Goal: Navigation & Orientation: Find specific page/section

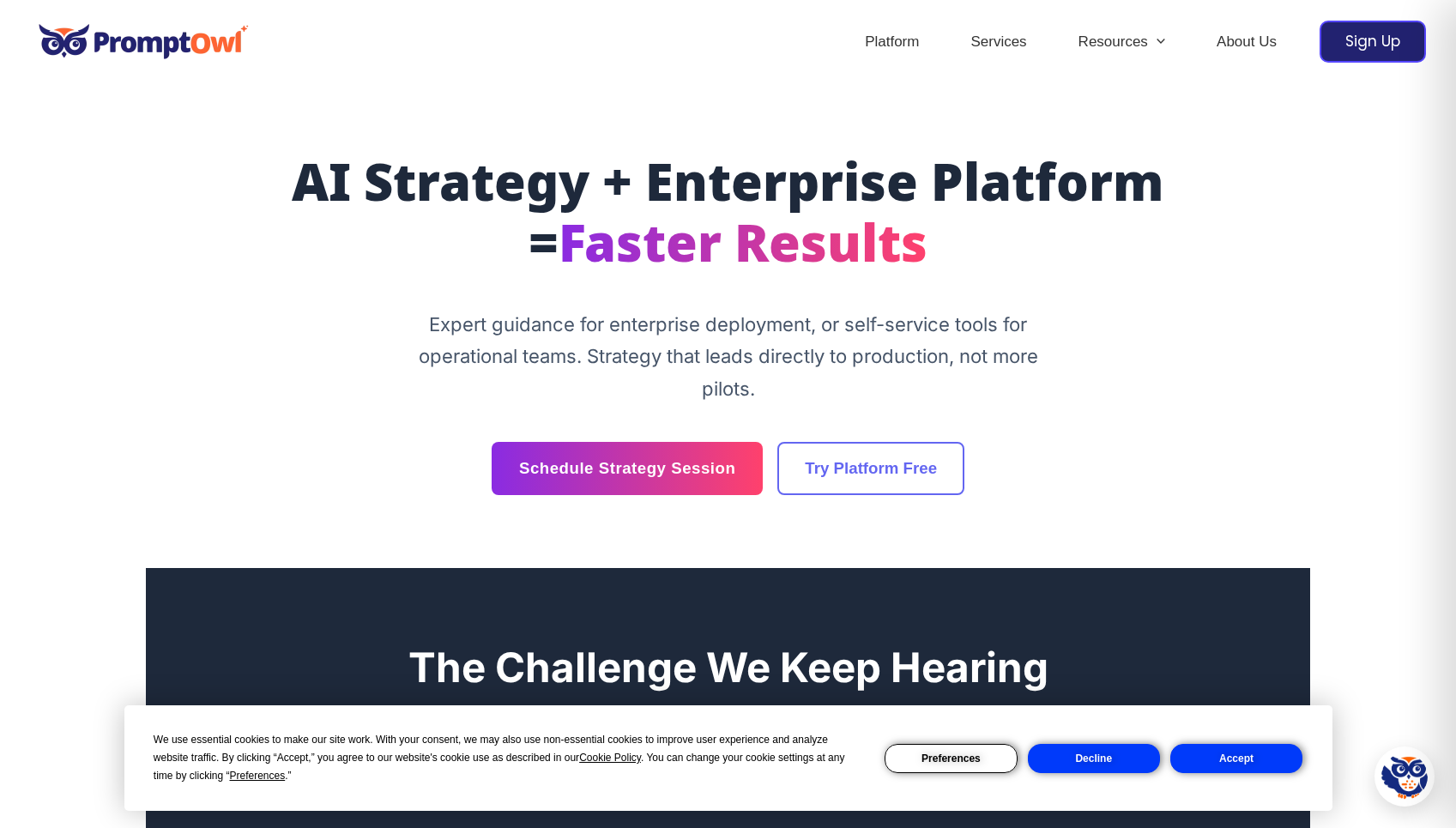
click at [1168, 370] on div "AI Strategy + Enterprise Platform = Faster Results Expert guidance for enterpri…" at bounding box center [728, 326] width 1030 height 338
click at [1107, 767] on button "Decline" at bounding box center [1094, 759] width 132 height 30
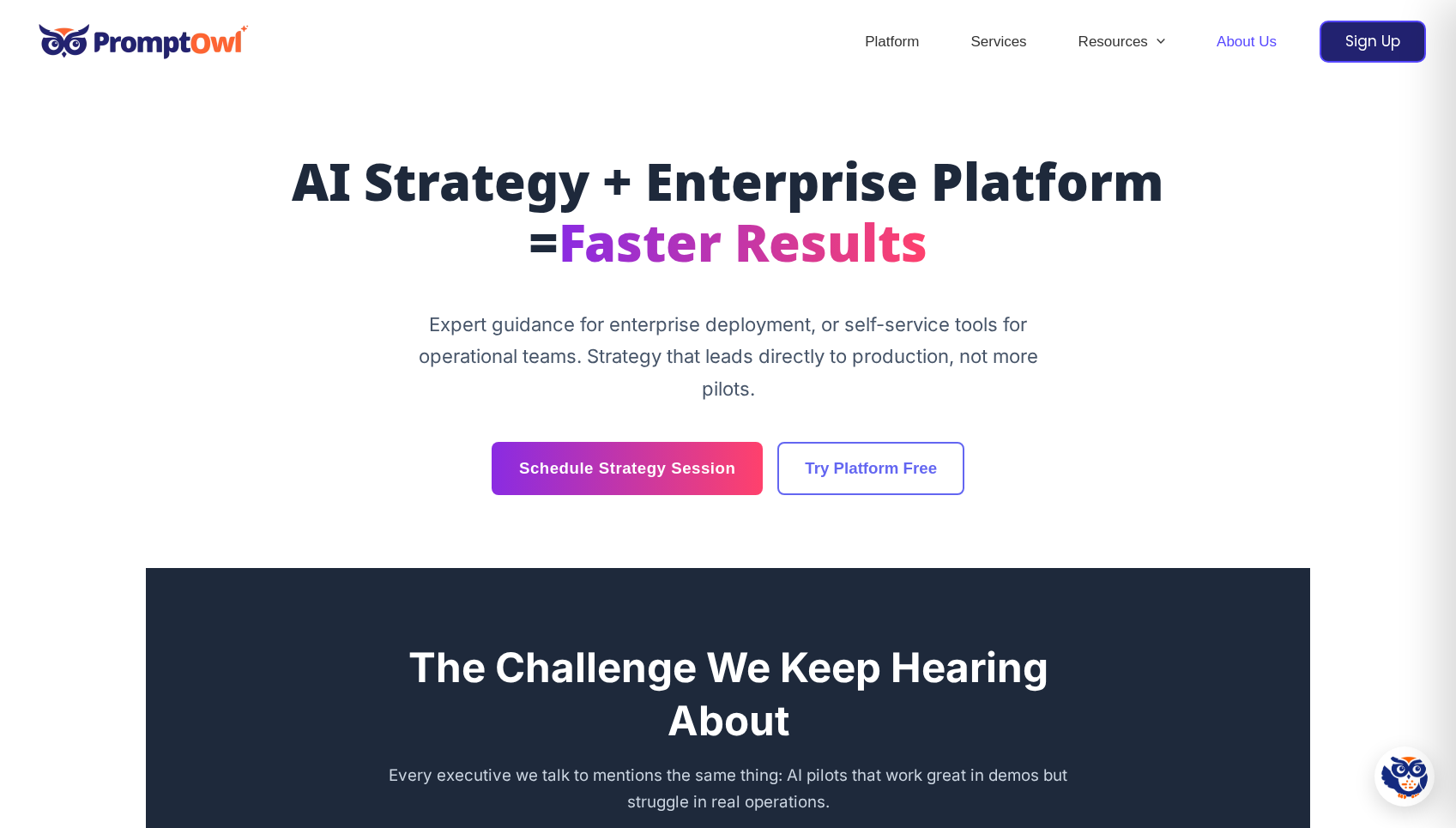
click at [1268, 44] on link "About Us" at bounding box center [1247, 41] width 111 height 60
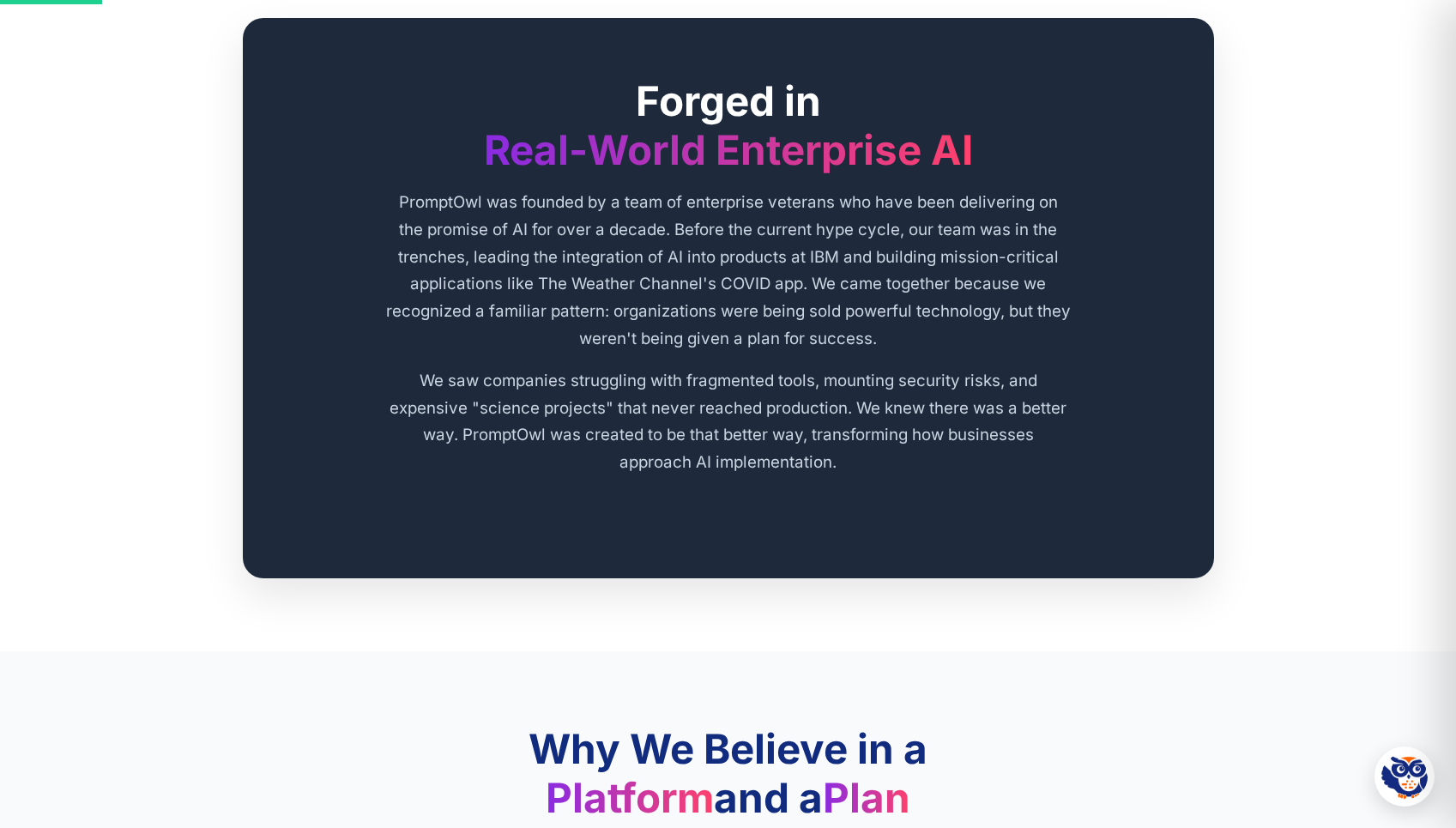
scroll to position [323, 0]
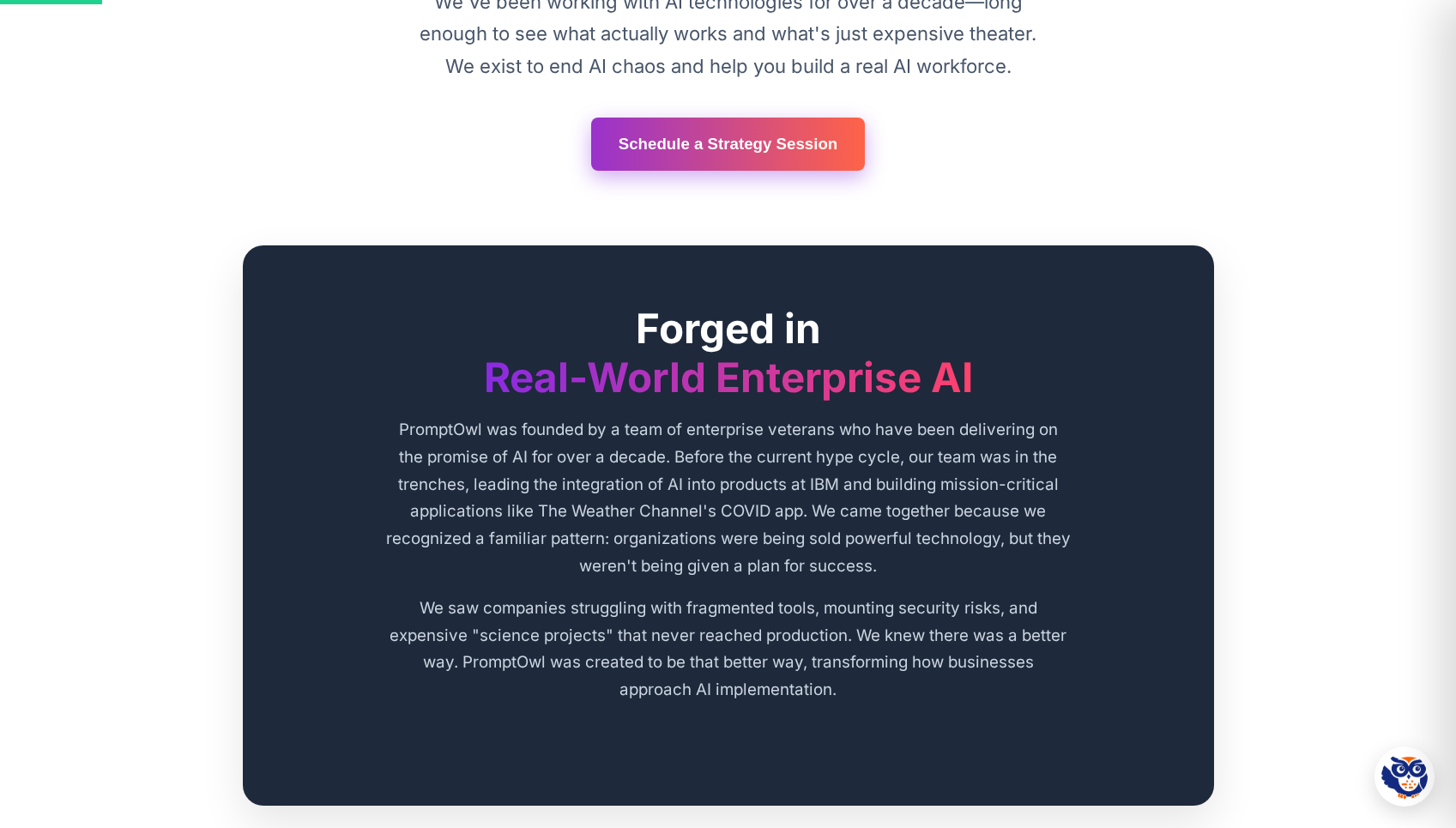
click at [836, 143] on link "Schedule a Strategy Session" at bounding box center [728, 145] width 274 height 53
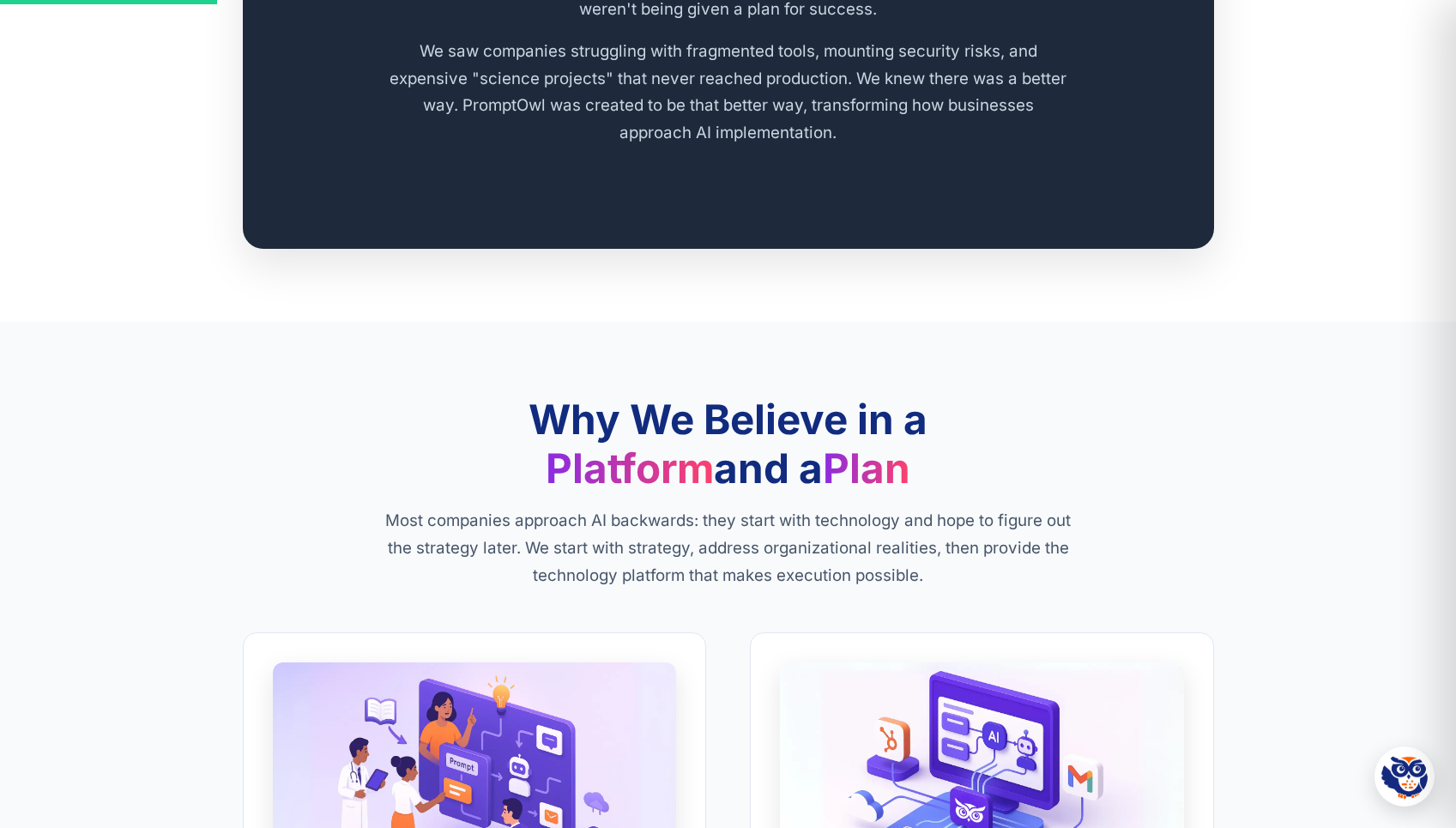
scroll to position [0, 0]
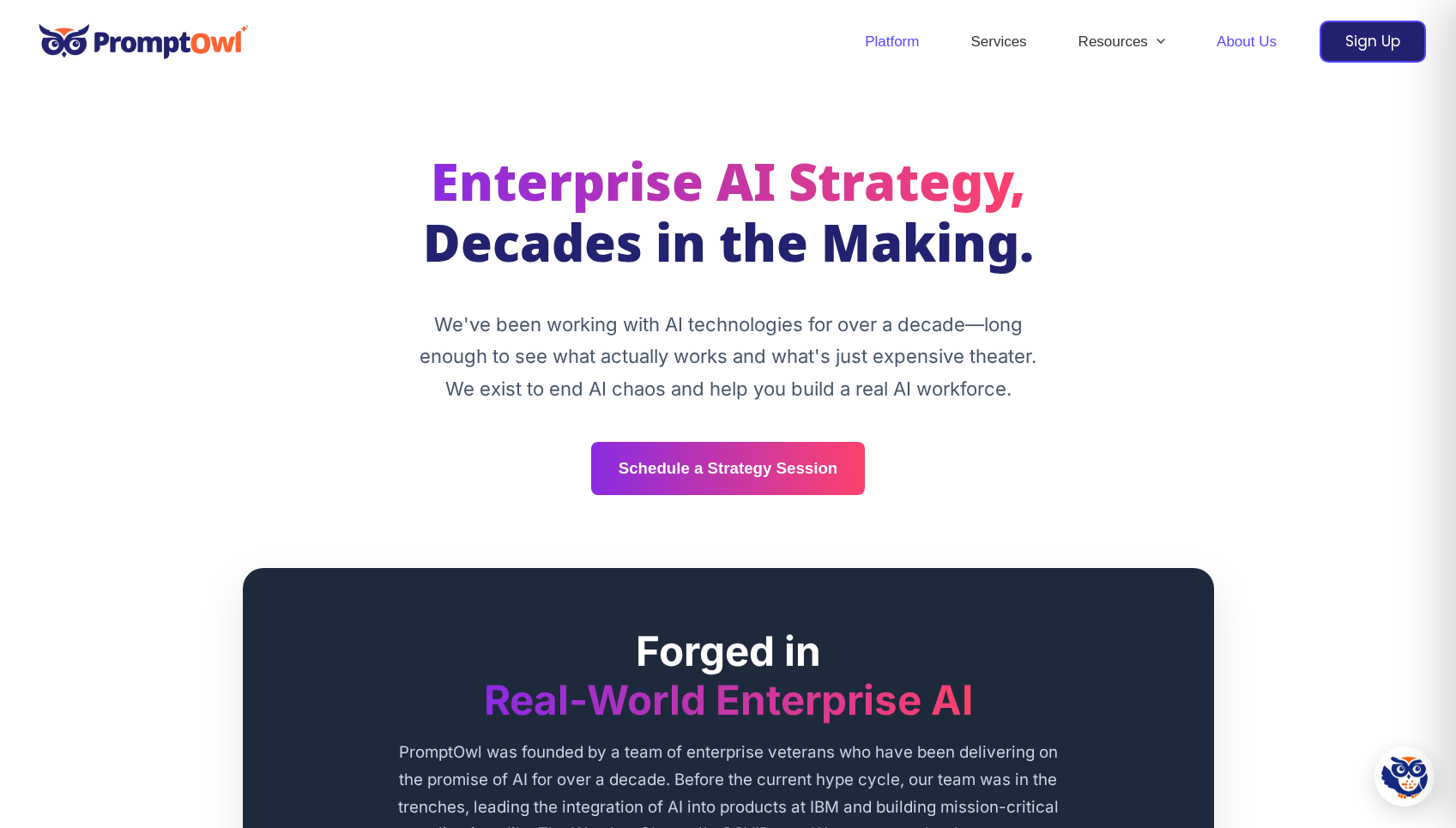
click at [896, 33] on link "Platform" at bounding box center [892, 41] width 105 height 60
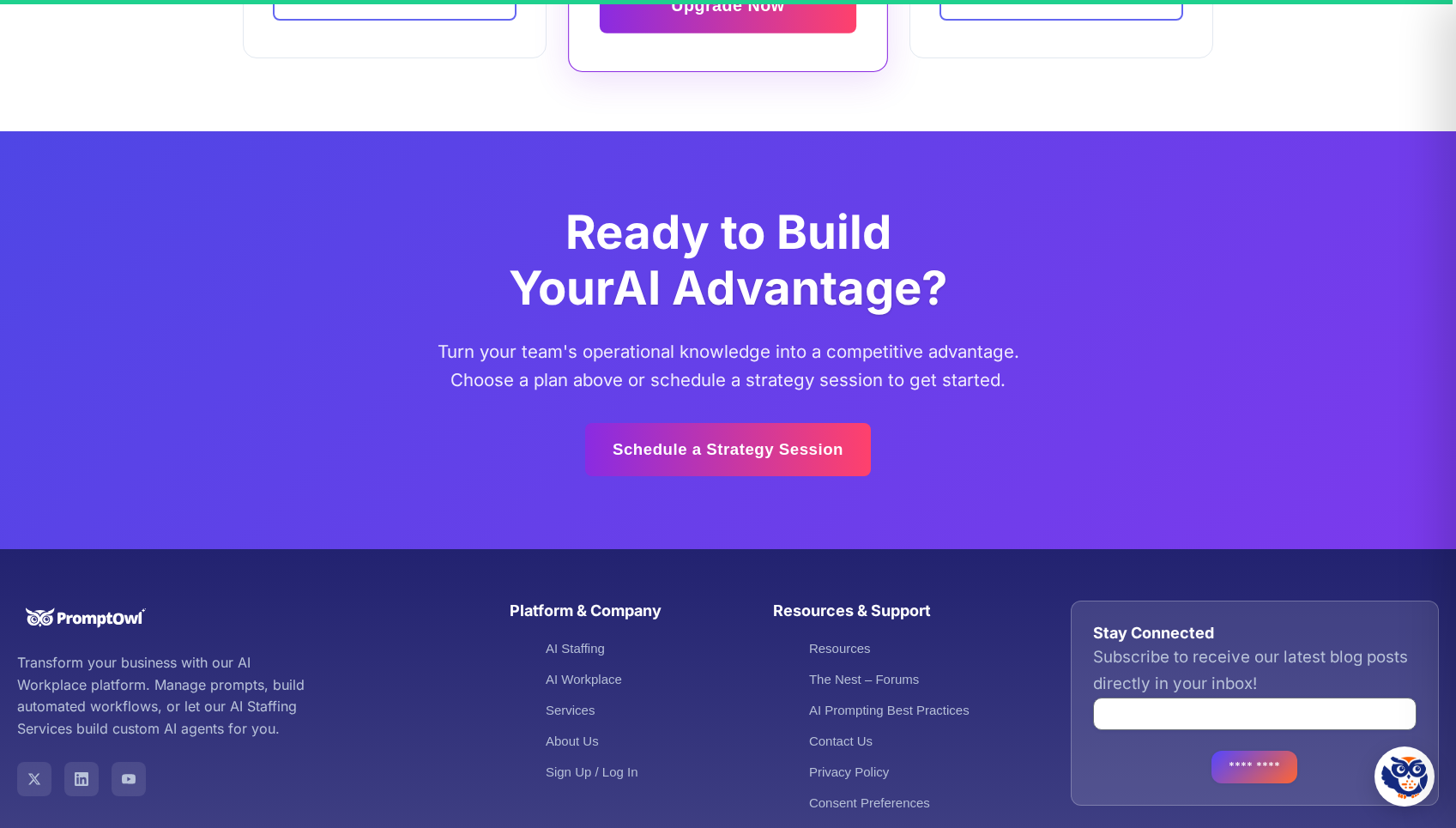
scroll to position [5624, 0]
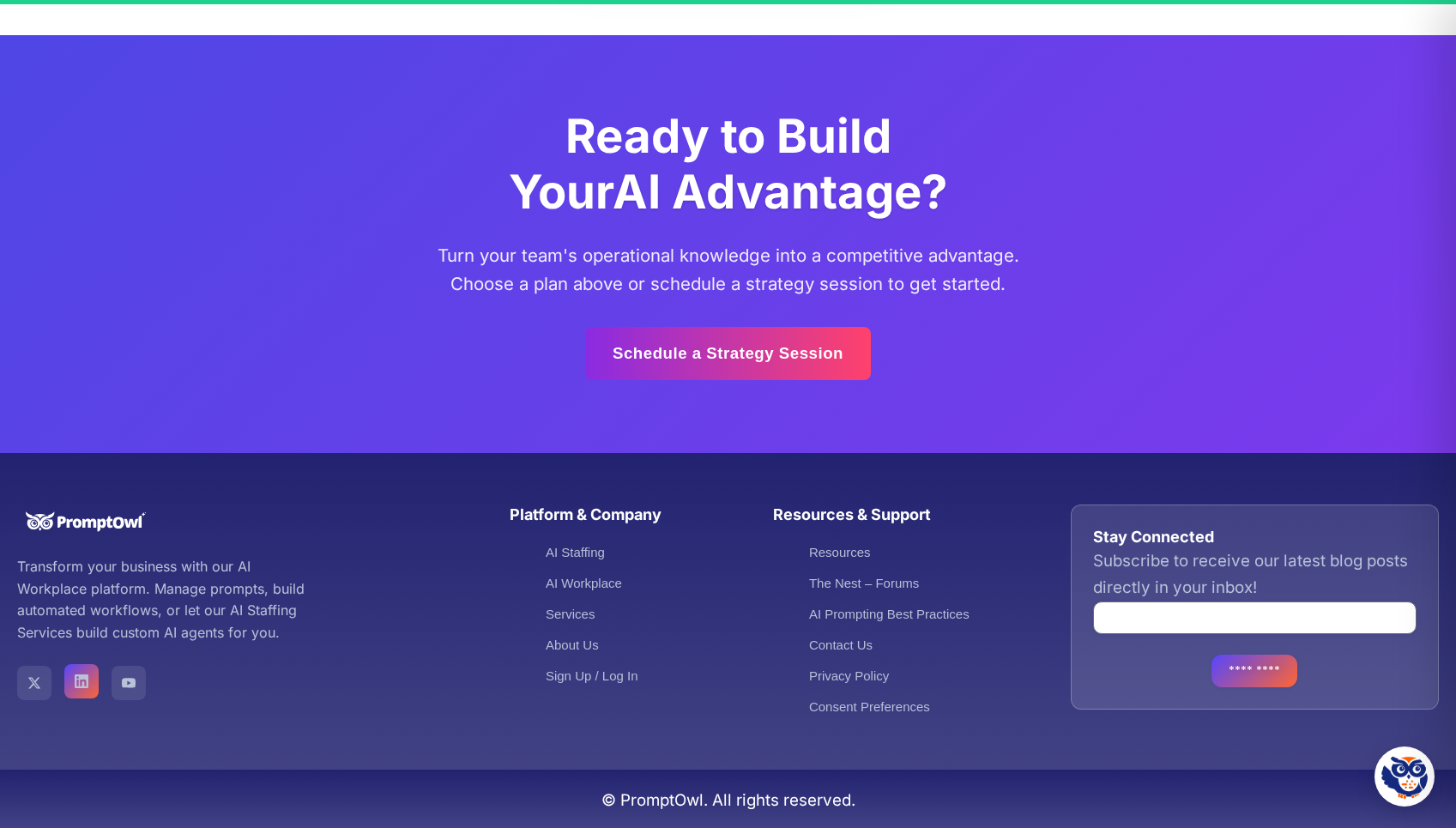
click at [89, 687] on link "PromptOwl on LinkedIn" at bounding box center [81, 681] width 34 height 34
